Goal: Task Accomplishment & Management: Manage account settings

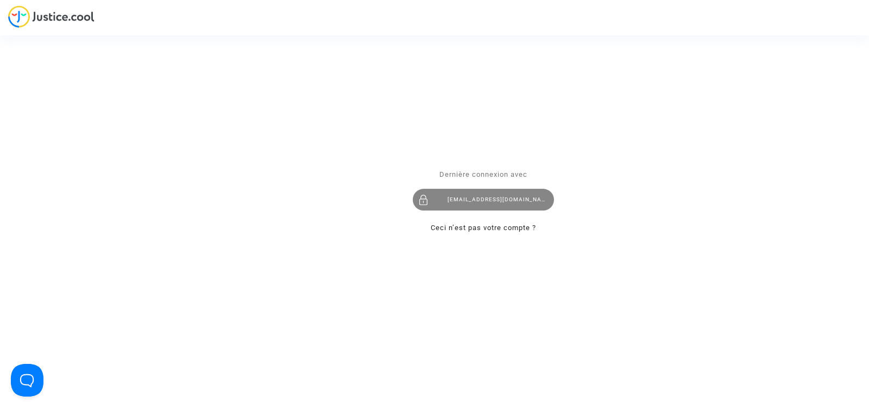
click at [475, 202] on div "[EMAIL_ADDRESS][DOMAIN_NAME]" at bounding box center [483, 200] width 141 height 22
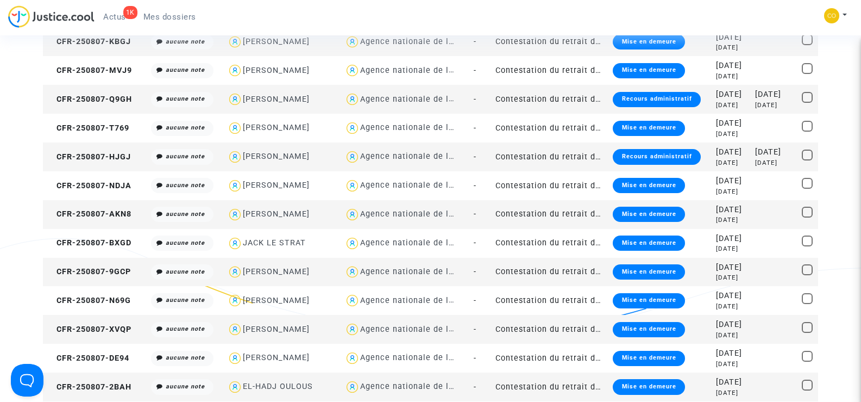
scroll to position [978, 0]
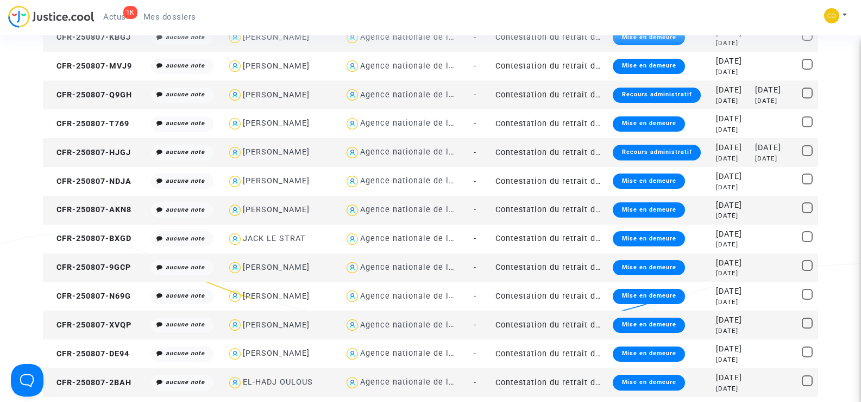
click at [94, 261] on td "CFR-250807-9GCP" at bounding box center [95, 267] width 104 height 29
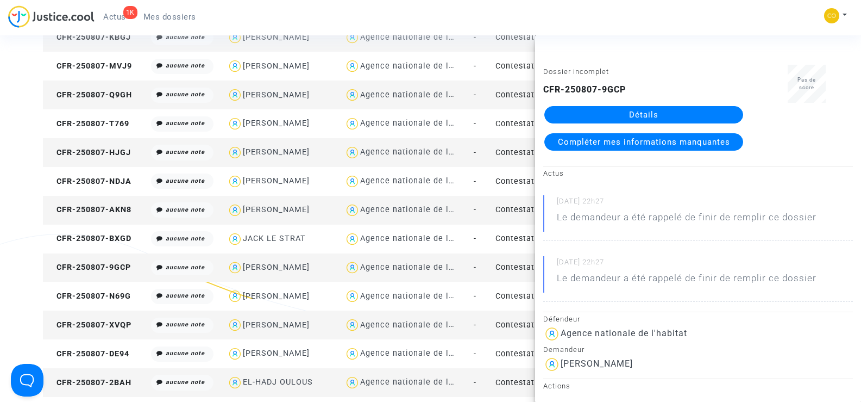
click at [652, 115] on link "Détails" at bounding box center [643, 114] width 199 height 17
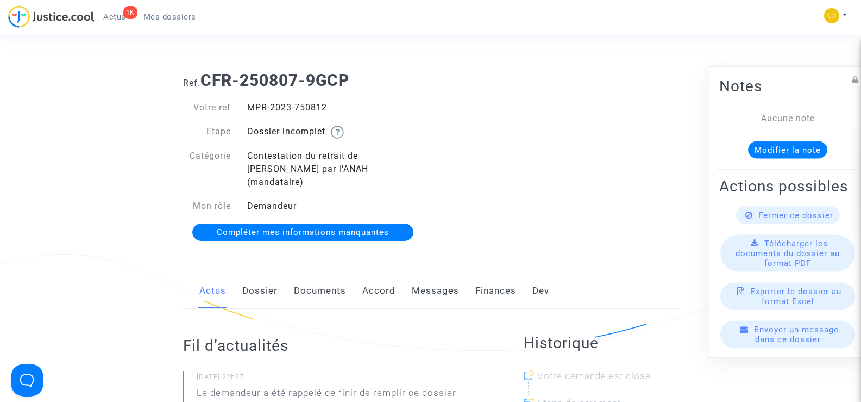
click at [326, 273] on link "Documents" at bounding box center [320, 291] width 52 height 36
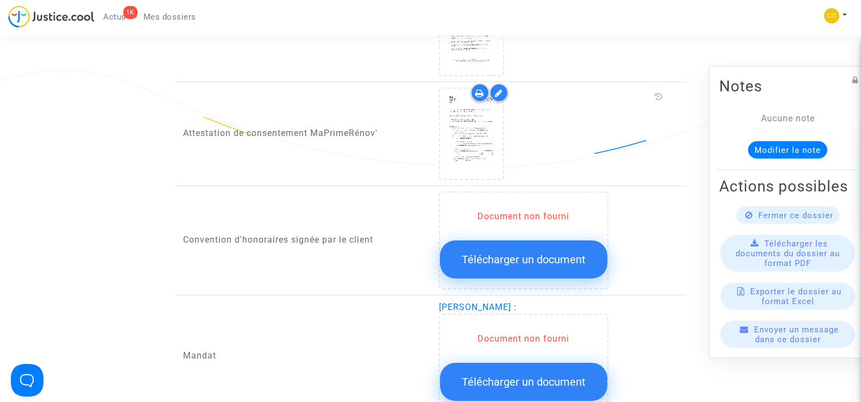
scroll to position [1141, 0]
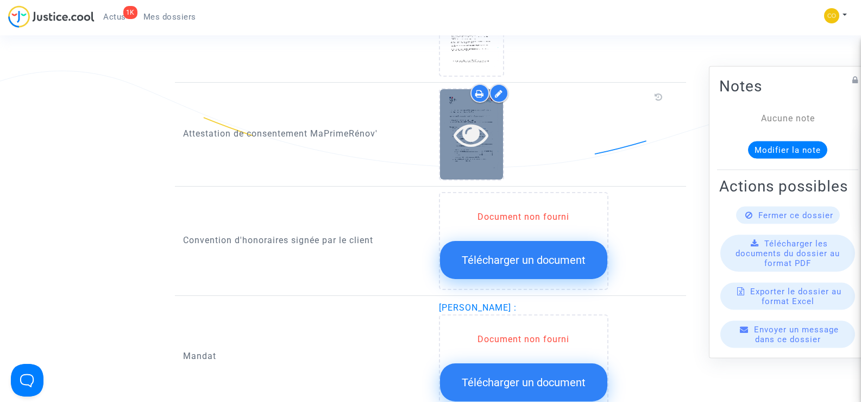
click at [492, 121] on div at bounding box center [471, 134] width 63 height 35
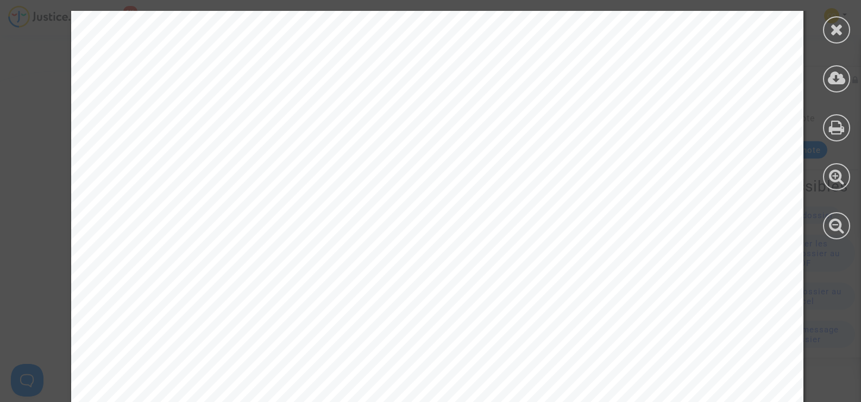
scroll to position [1250, 0]
click at [824, 32] on div at bounding box center [836, 29] width 27 height 27
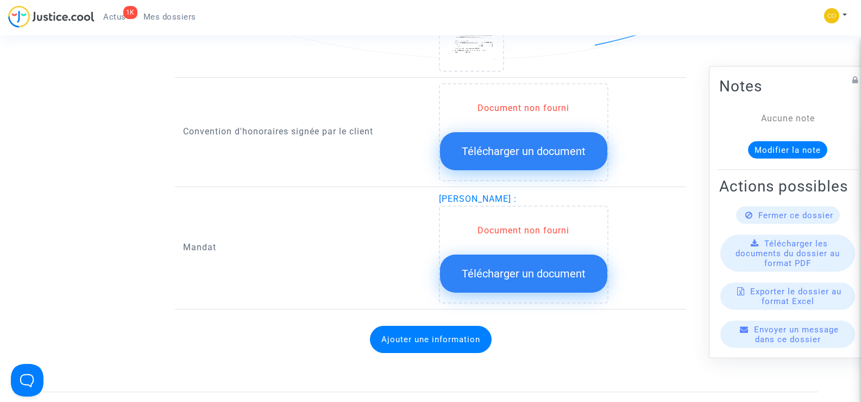
click at [542, 267] on span "Télécharger un document" at bounding box center [524, 273] width 124 height 13
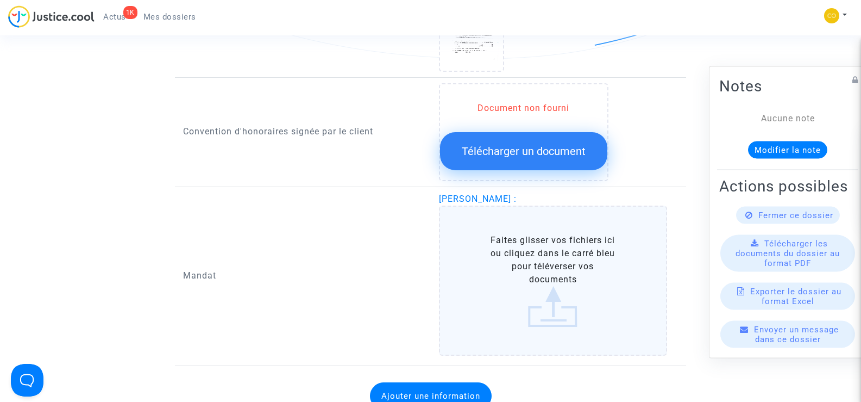
click at [563, 261] on label "Faites glisser vos fichiers ici ou cliquez dans le carré bleu pour téléverser v…" at bounding box center [553, 280] width 229 height 150
click at [0, 0] on input "Faites glisser vos fichiers ici ou cliquez dans le carré bleu pour téléverser v…" at bounding box center [0, 0] width 0 height 0
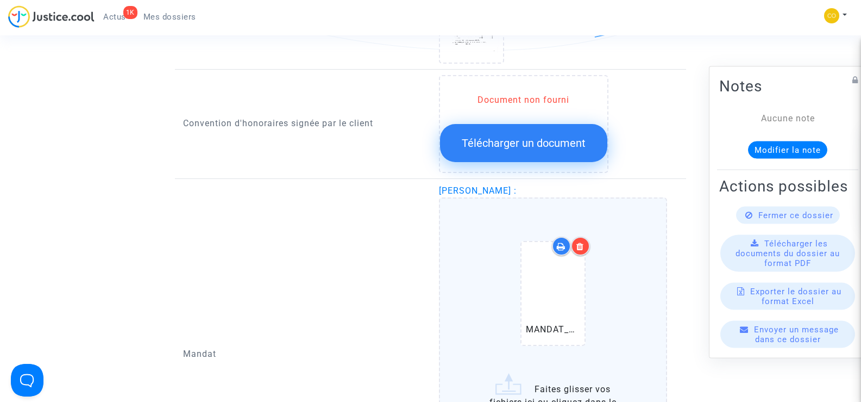
scroll to position [1359, 0]
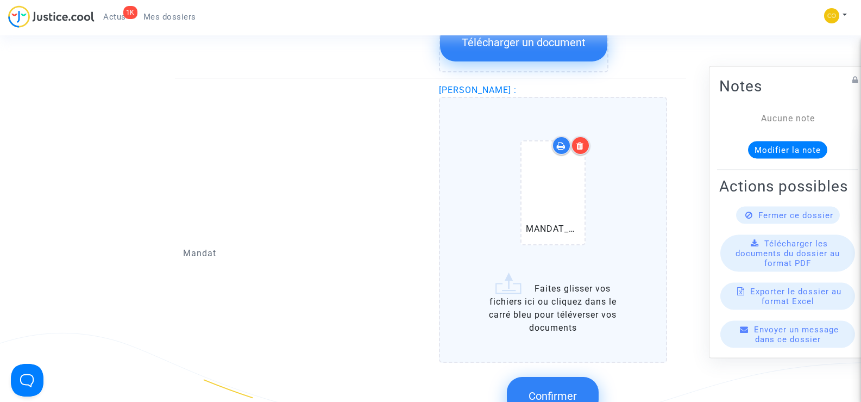
click at [574, 377] on button "Confirmer" at bounding box center [553, 396] width 92 height 38
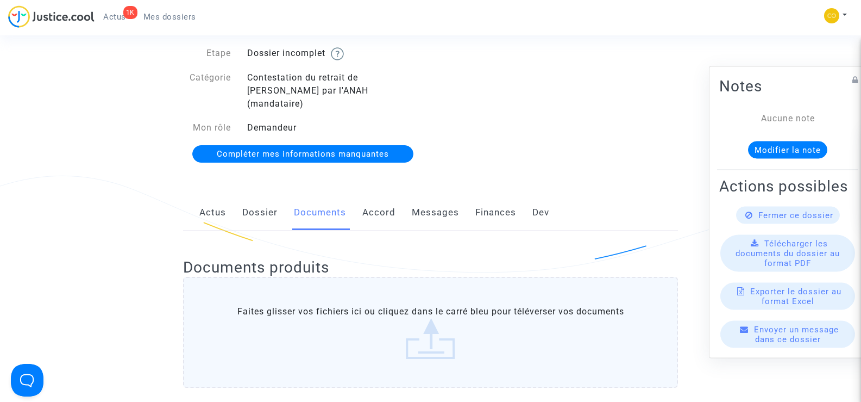
scroll to position [0, 0]
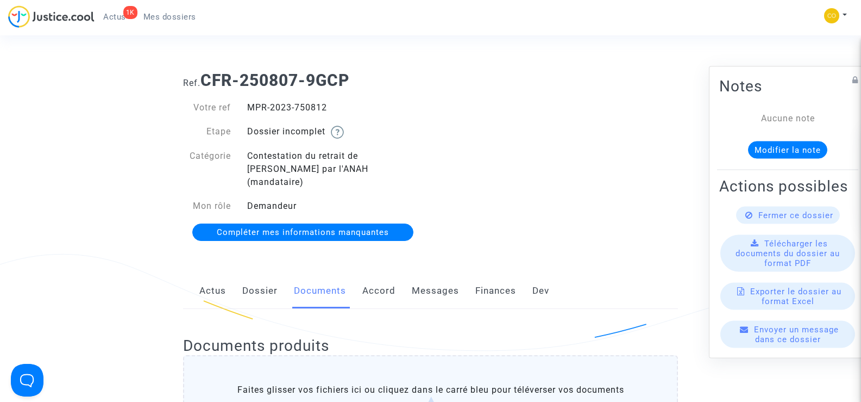
drag, startPoint x: 296, startPoint y: 114, endPoint x: 245, endPoint y: 104, distance: 52.0
click at [245, 104] on div "MPR-2023-750812" at bounding box center [335, 107] width 192 height 13
copy div "MPR-2023-750812"
click at [603, 230] on div "Ref. CFR-250807-9GCP Votre ref MPR-2023-750812 Etape Dossier incomplet Catégori…" at bounding box center [430, 156] width 511 height 188
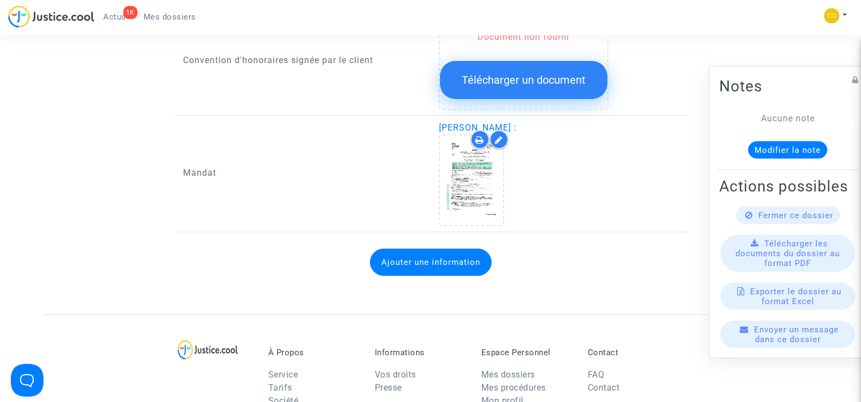
scroll to position [1359, 0]
